Goal: Transaction & Acquisition: Purchase product/service

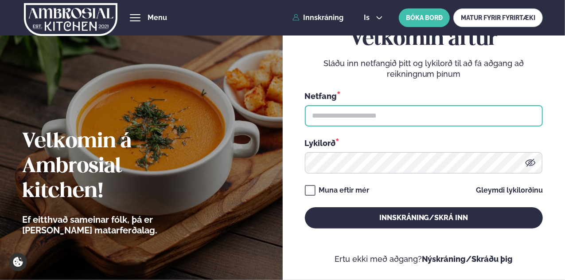
click at [349, 116] on input "text" at bounding box center [424, 115] width 238 height 21
type input "**********"
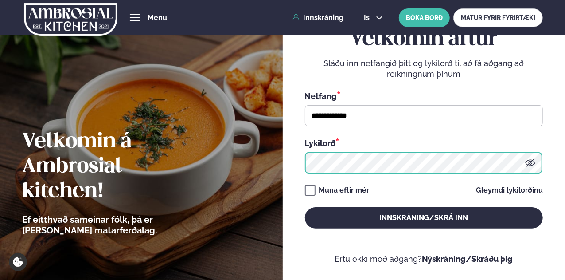
click at [305, 207] on button "Innskráning/Skrá inn" at bounding box center [424, 217] width 238 height 21
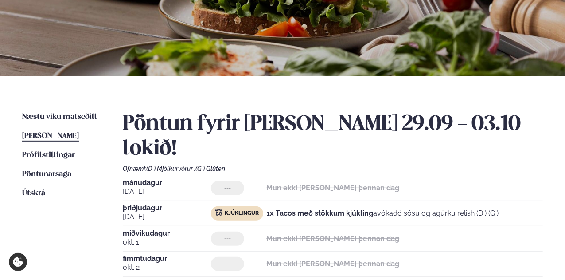
scroll to position [158, 0]
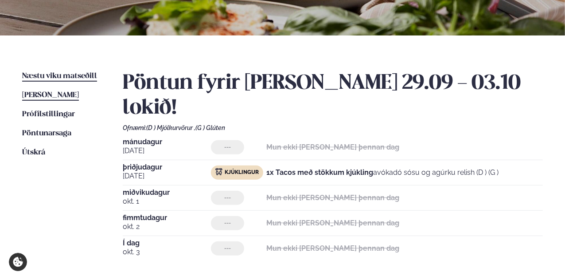
click at [51, 76] on span "Næstu viku matseðill" at bounding box center [59, 76] width 75 height 8
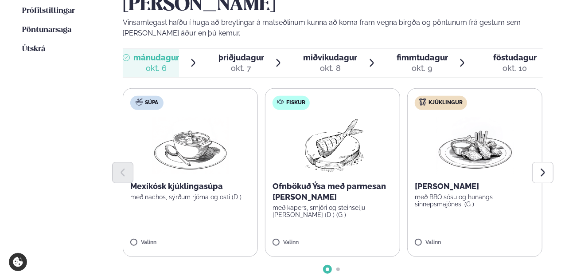
scroll to position [266, 0]
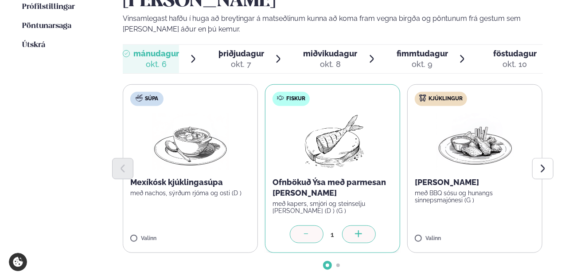
click at [306, 230] on icon at bounding box center [306, 234] width 9 height 9
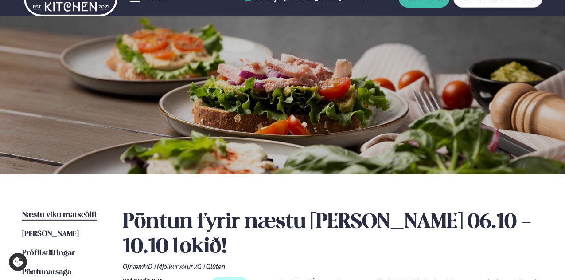
scroll to position [0, 0]
